Goal: Task Accomplishment & Management: Use online tool/utility

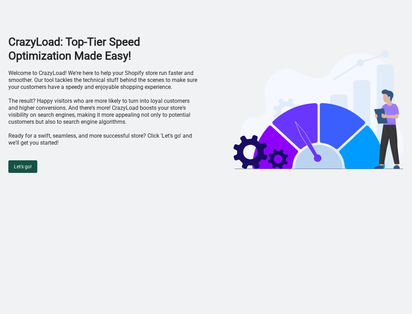
click at [16, 165] on span "Let's go!" at bounding box center [23, 167] width 18 height 6
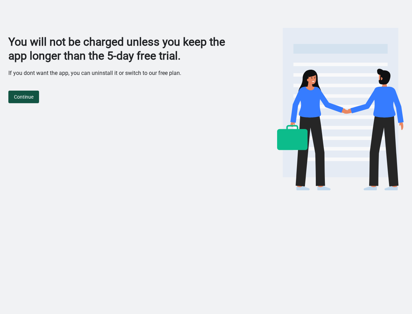
click at [31, 92] on button "Continue" at bounding box center [23, 97] width 31 height 13
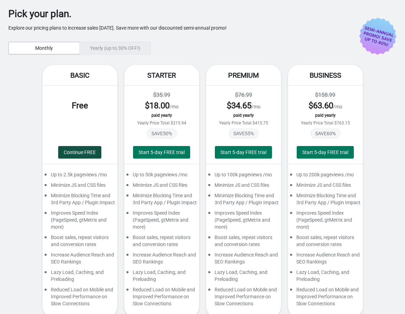
click at [81, 151] on span "Continue FREE" at bounding box center [80, 153] width 32 height 6
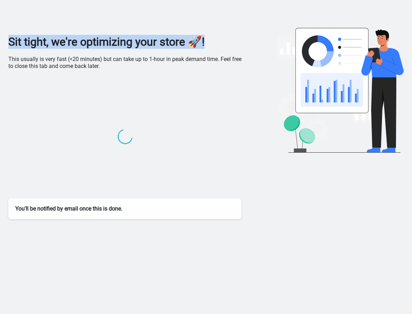
drag, startPoint x: 11, startPoint y: 43, endPoint x: 209, endPoint y: 44, distance: 198.4
click at [209, 44] on h1 "Sit tight, we're optimizing your store 🚀!" at bounding box center [124, 42] width 233 height 14
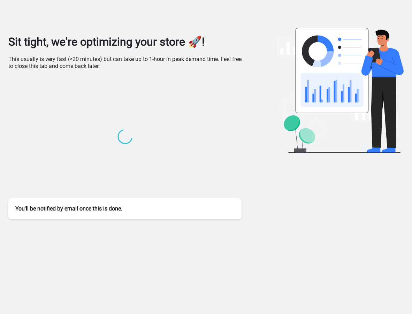
click at [136, 61] on p "This usually is very fast (<20 minutes) but can take up to 1-hour in peak deman…" at bounding box center [124, 63] width 233 height 14
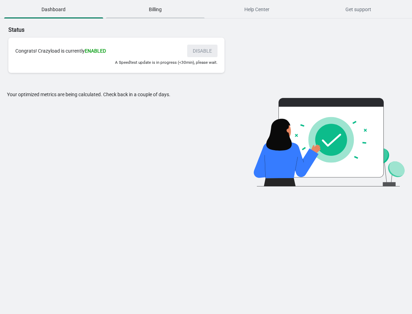
click at [143, 12] on span "Billing" at bounding box center [155, 9] width 99 height 13
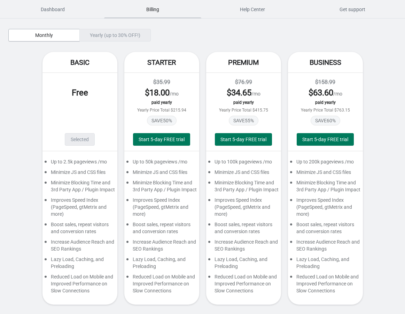
click at [55, 12] on span "Dashboard" at bounding box center [52, 9] width 97 height 13
